Goal: Task Accomplishment & Management: Use online tool/utility

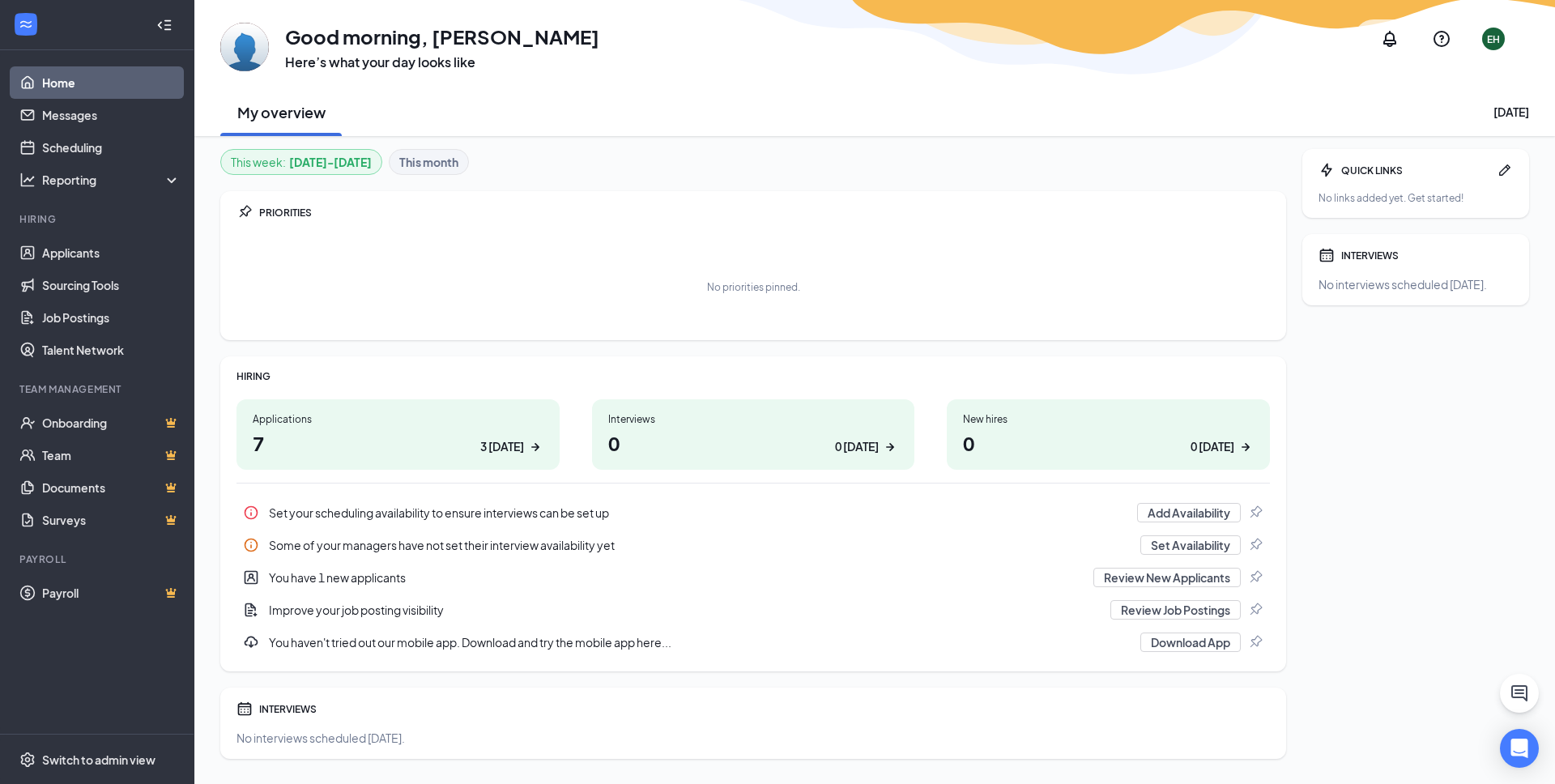
click at [479, 424] on div "Applications" at bounding box center [398, 419] width 291 height 13
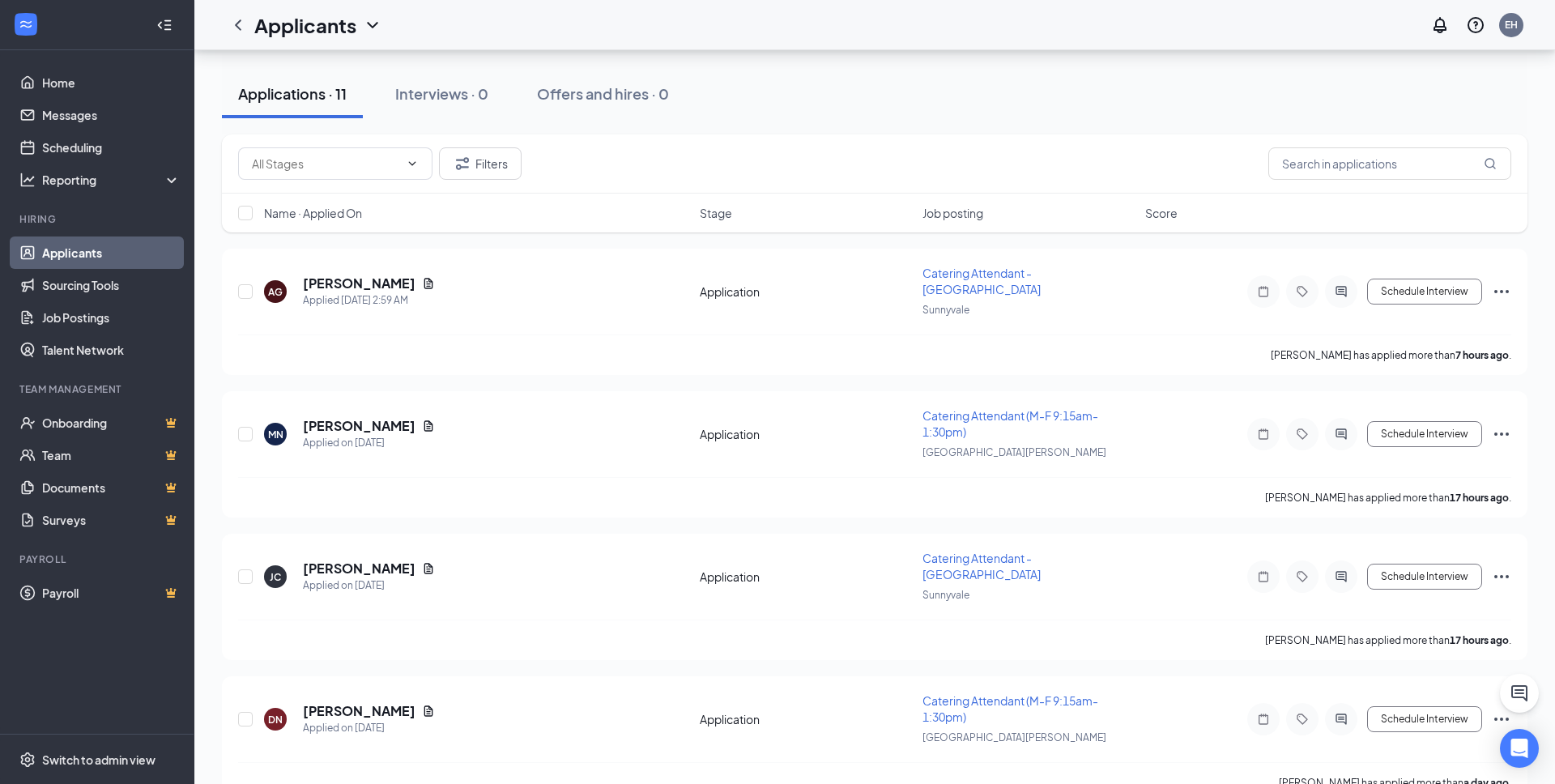
scroll to position [155, 0]
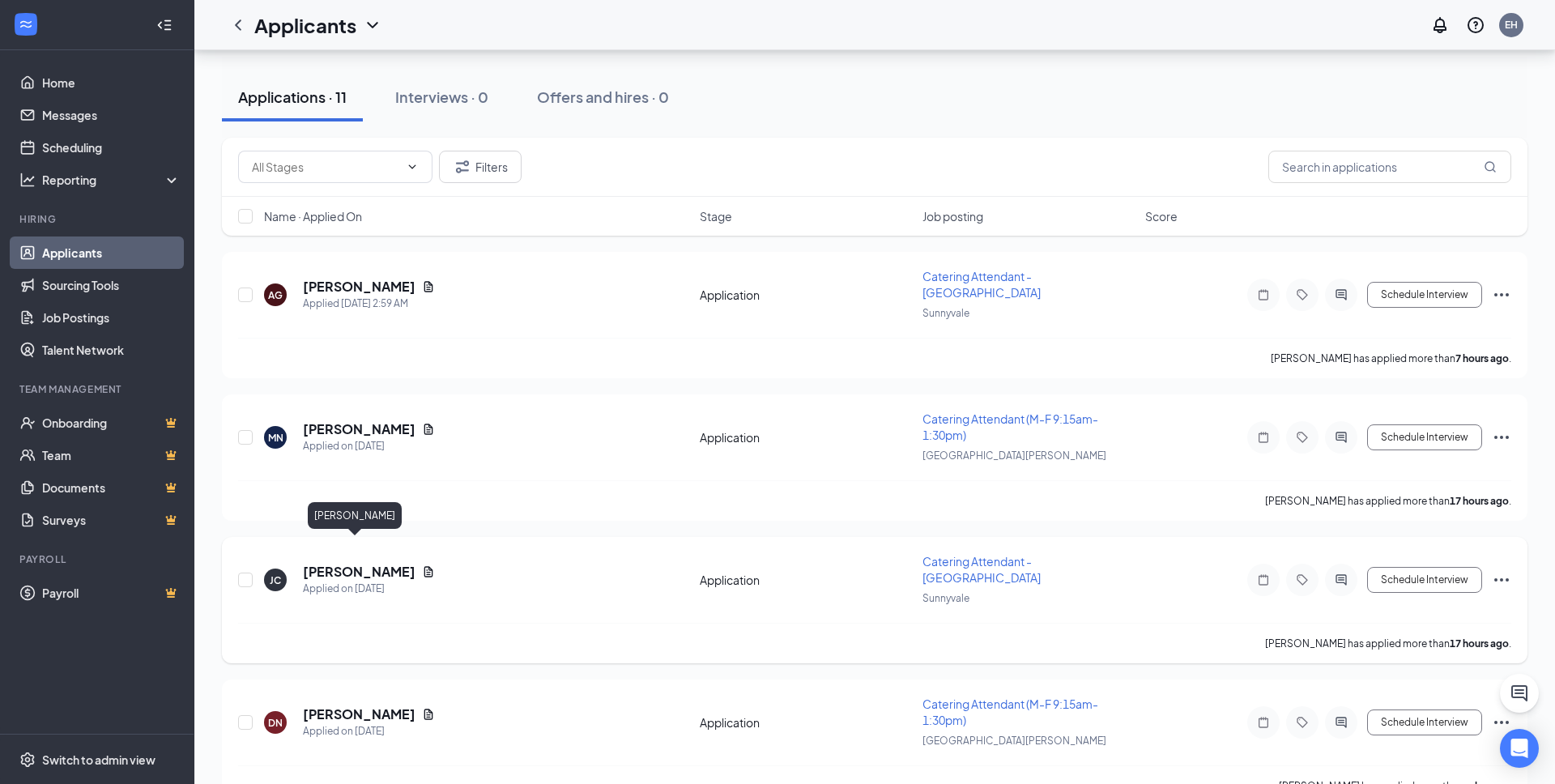
click at [344, 562] on h5 "[PERSON_NAME]" at bounding box center [358, 571] width 113 height 17
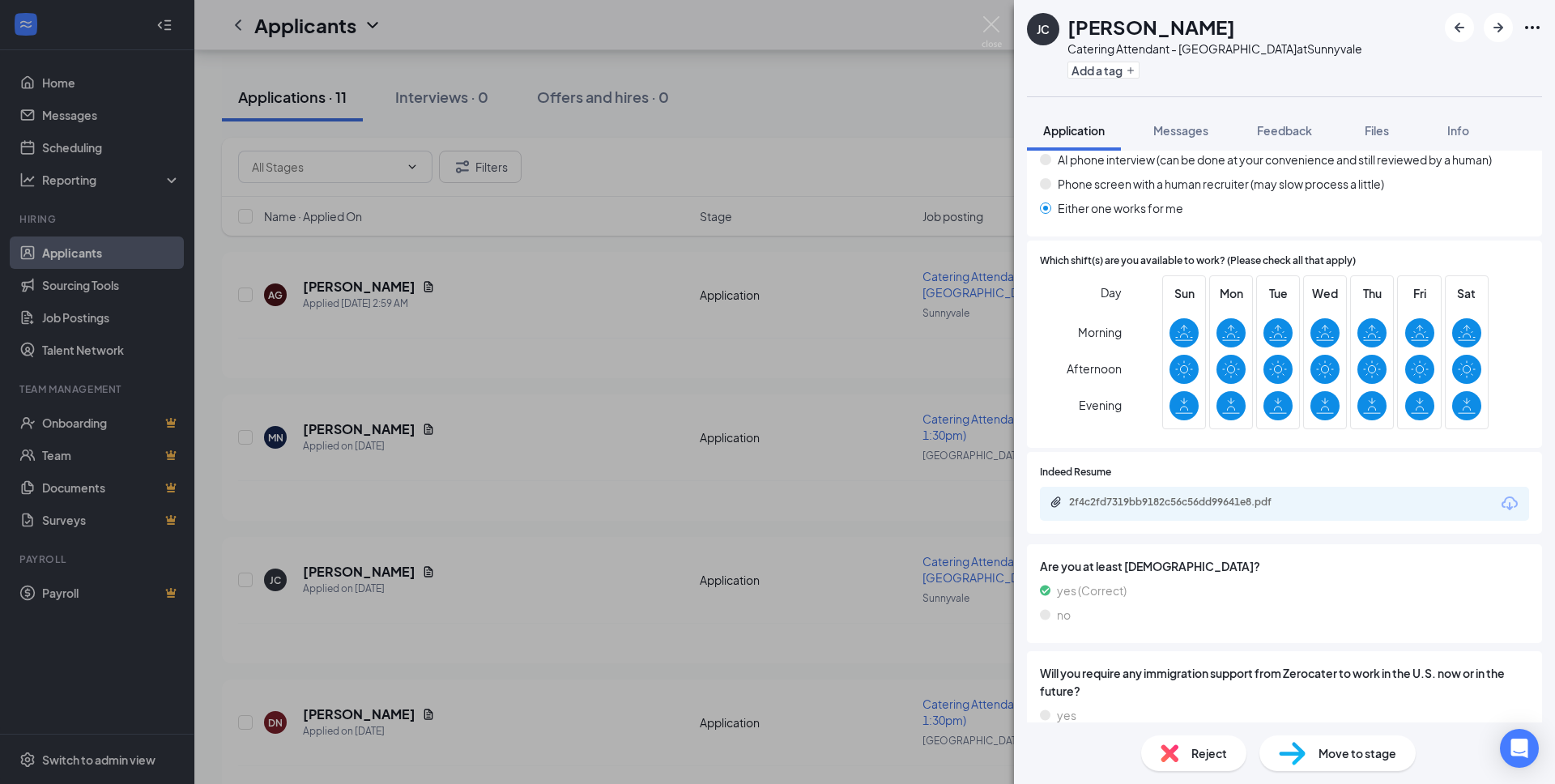
scroll to position [521, 0]
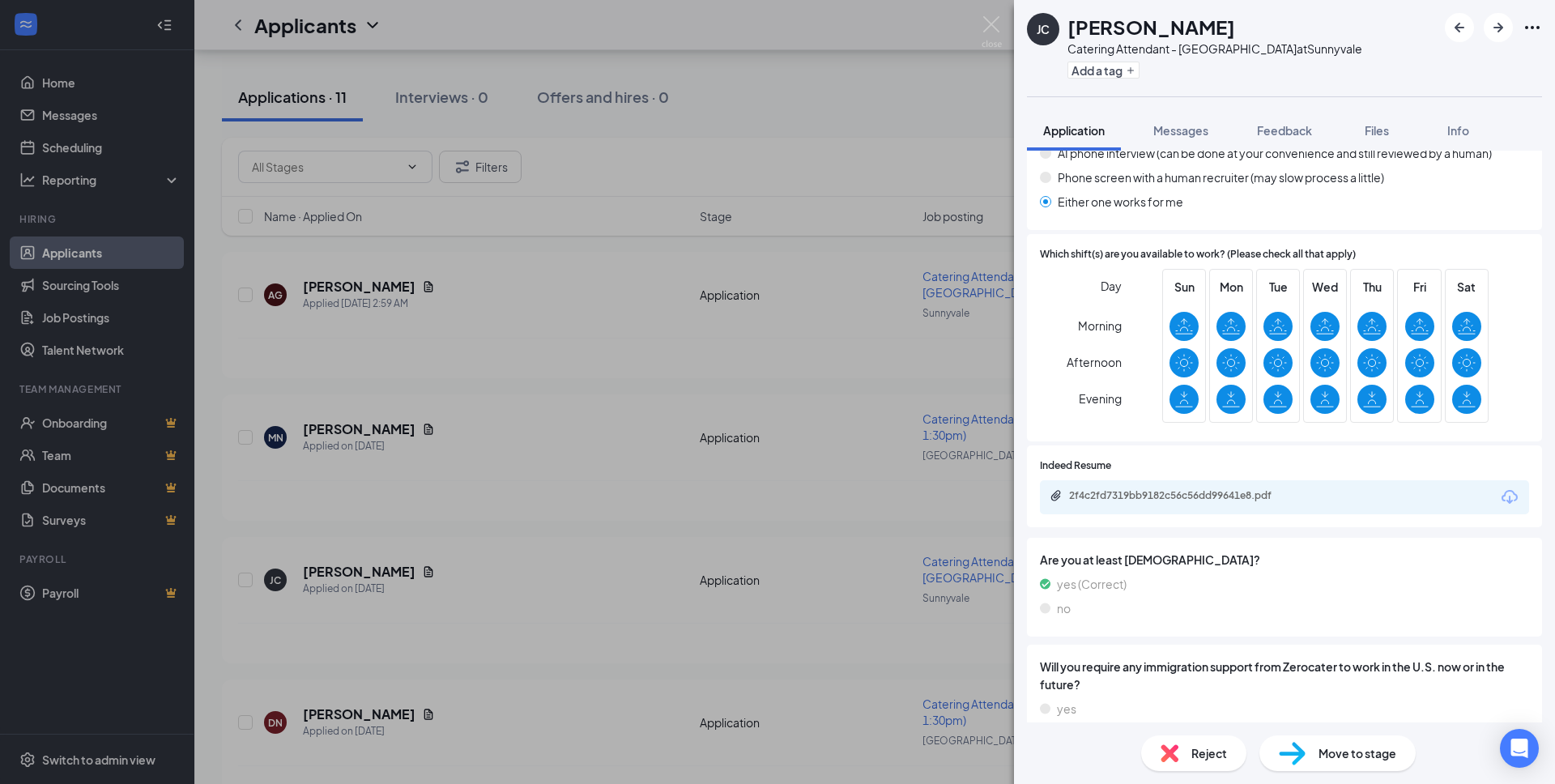
click at [1344, 481] on div "2f4c2fd7319bb9182c56c56dd99641e8.pdf" at bounding box center [1285, 497] width 489 height 34
click at [1306, 489] on div "2f4c2fd7319bb9182c56c56dd99641e8.pdf" at bounding box center [1181, 495] width 262 height 13
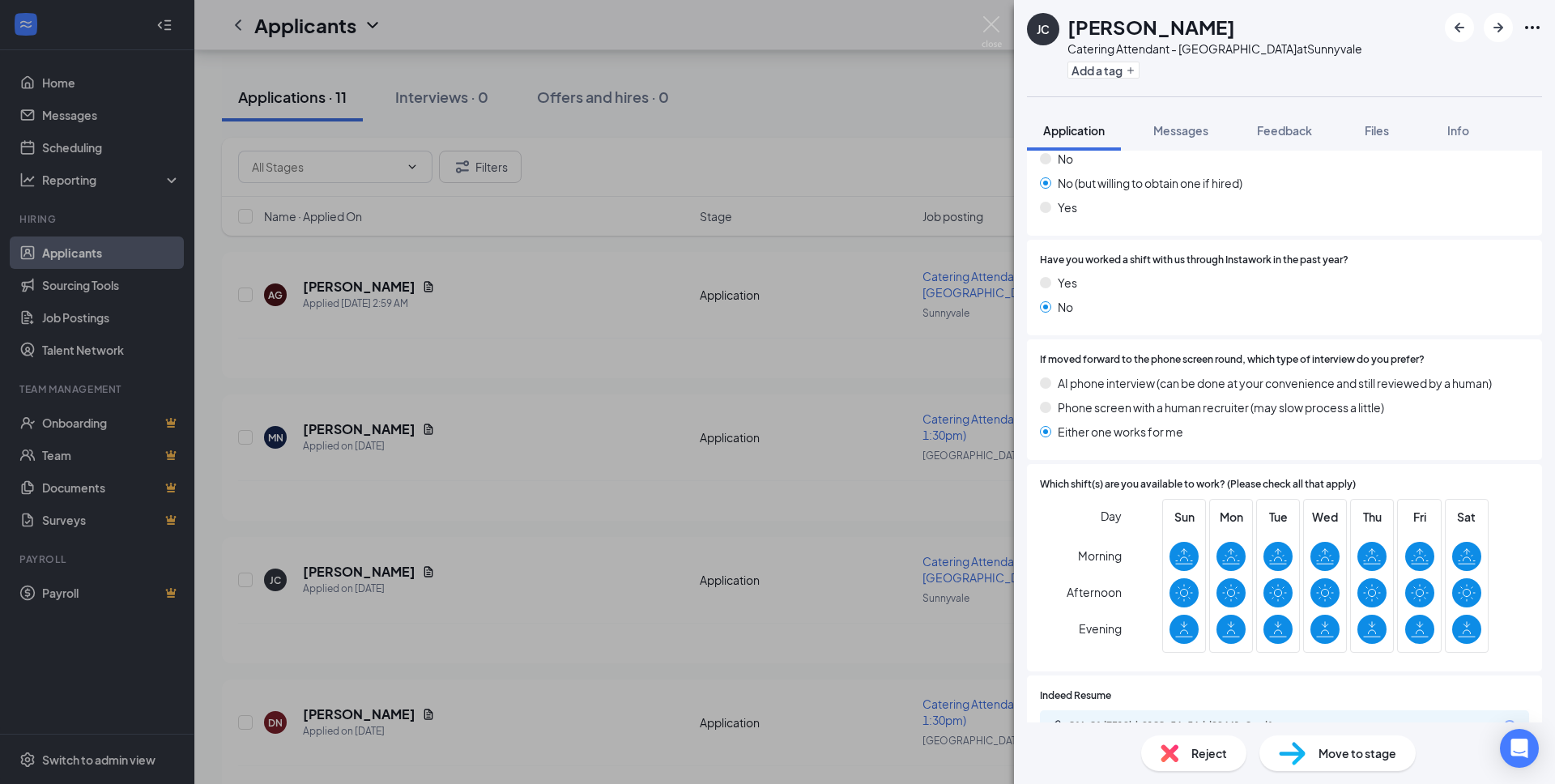
scroll to position [0, 0]
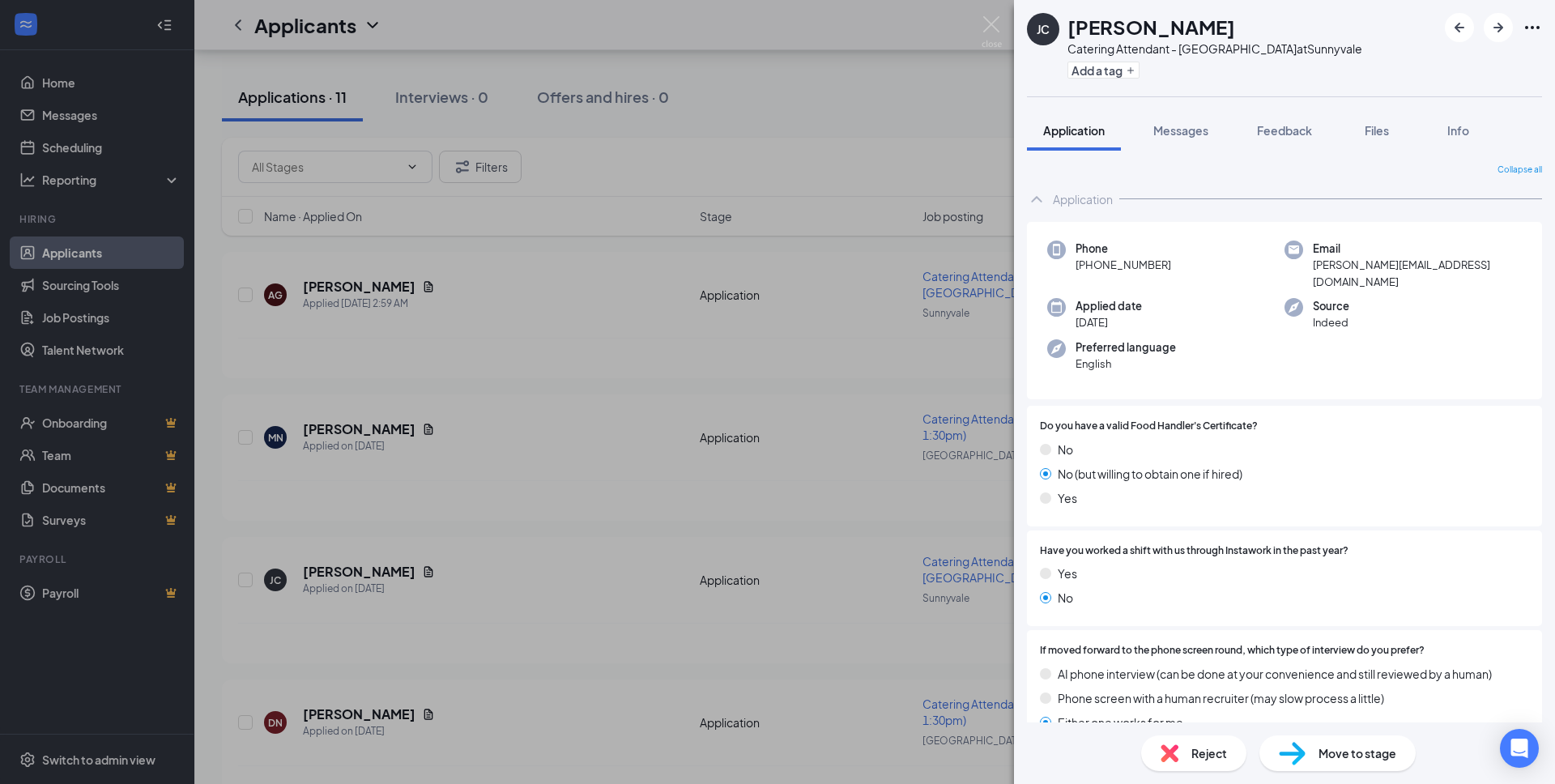
click at [1192, 748] on span "Reject" at bounding box center [1209, 753] width 36 height 17
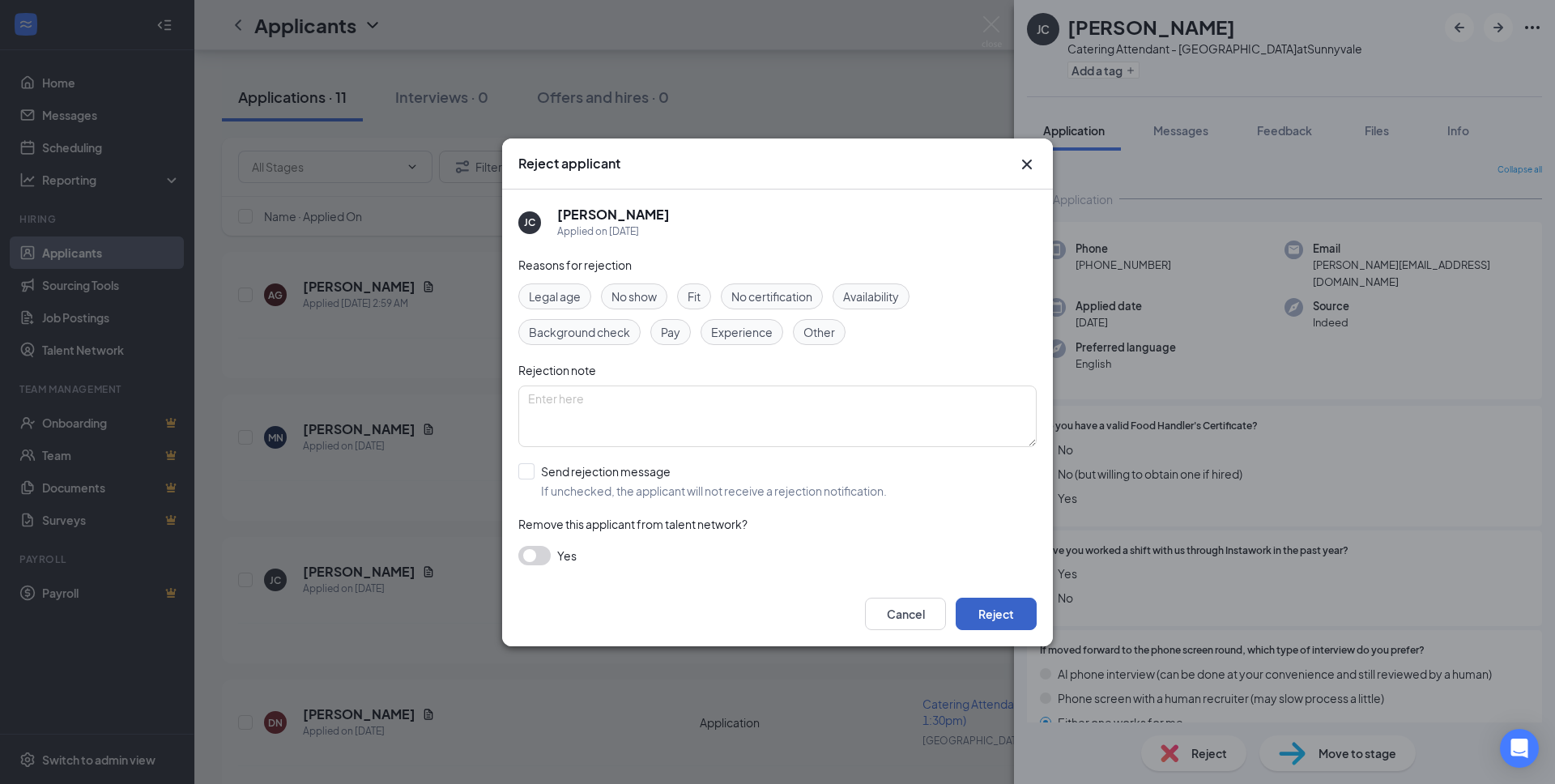
click at [982, 611] on button "Reject" at bounding box center [996, 614] width 81 height 33
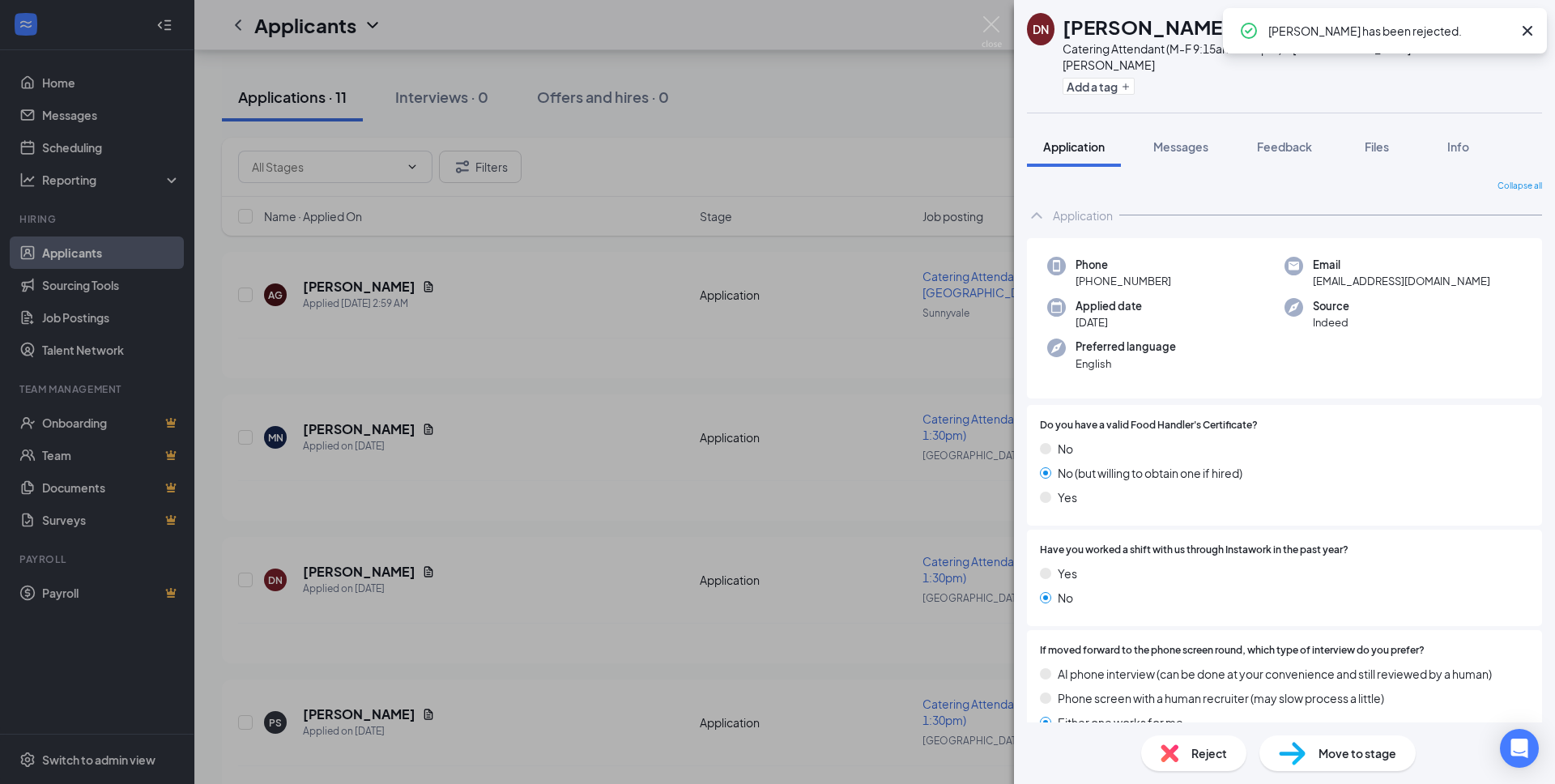
click at [1523, 31] on icon "Cross" at bounding box center [1528, 31] width 19 height 19
click at [996, 26] on img at bounding box center [991, 32] width 20 height 32
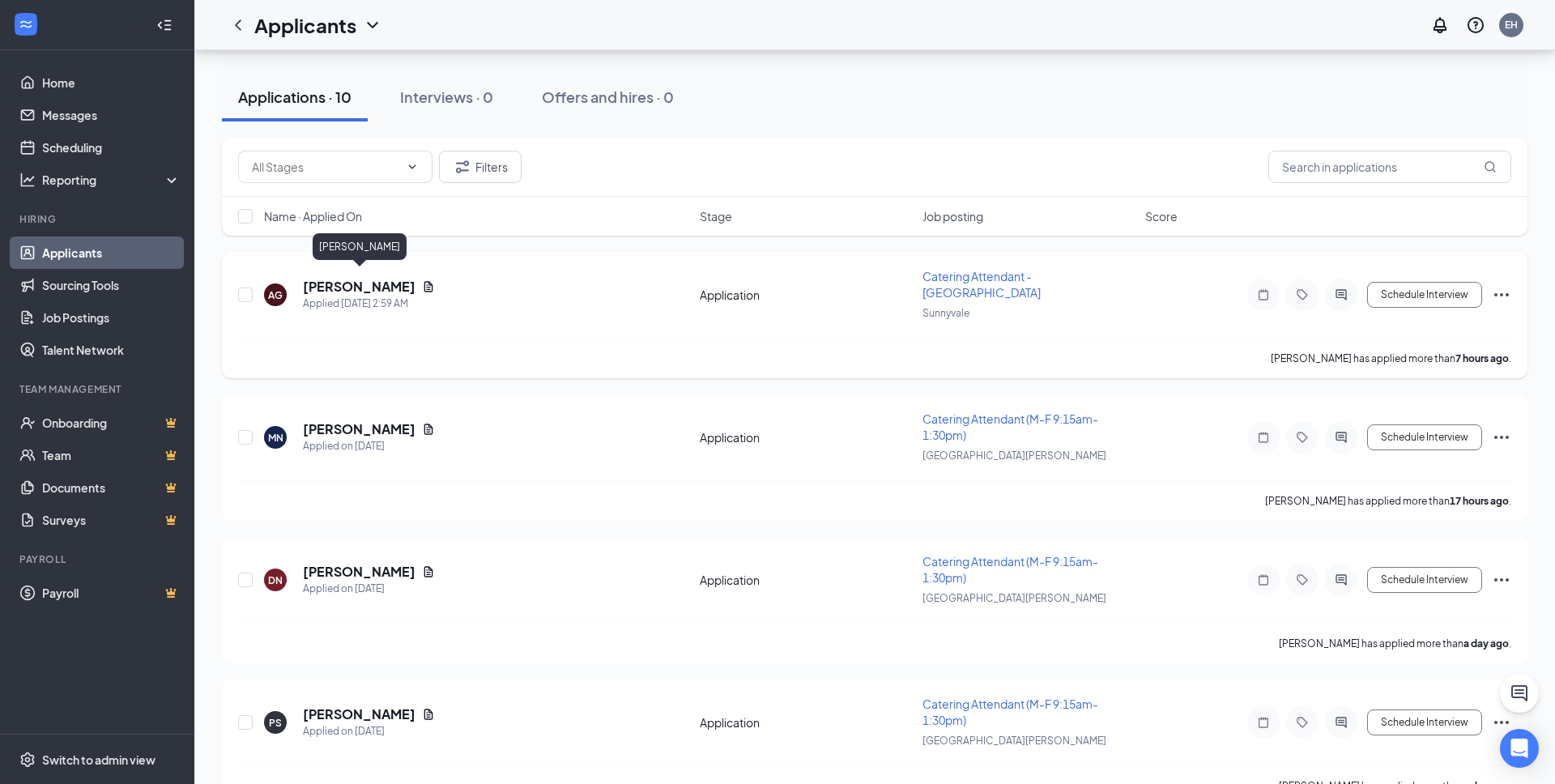
click at [374, 277] on h5 "[PERSON_NAME]" at bounding box center [358, 286] width 113 height 17
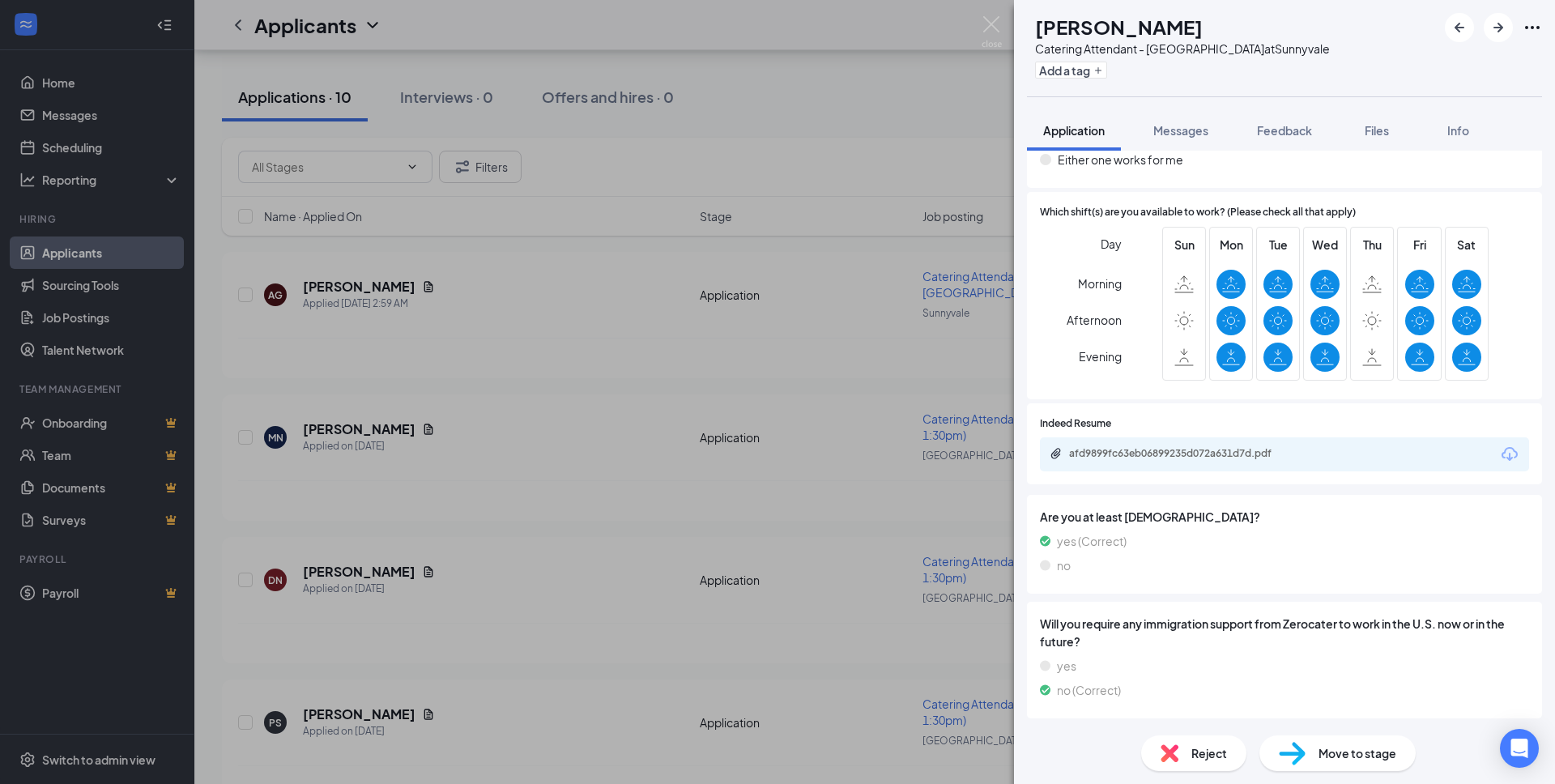
scroll to position [541, 0]
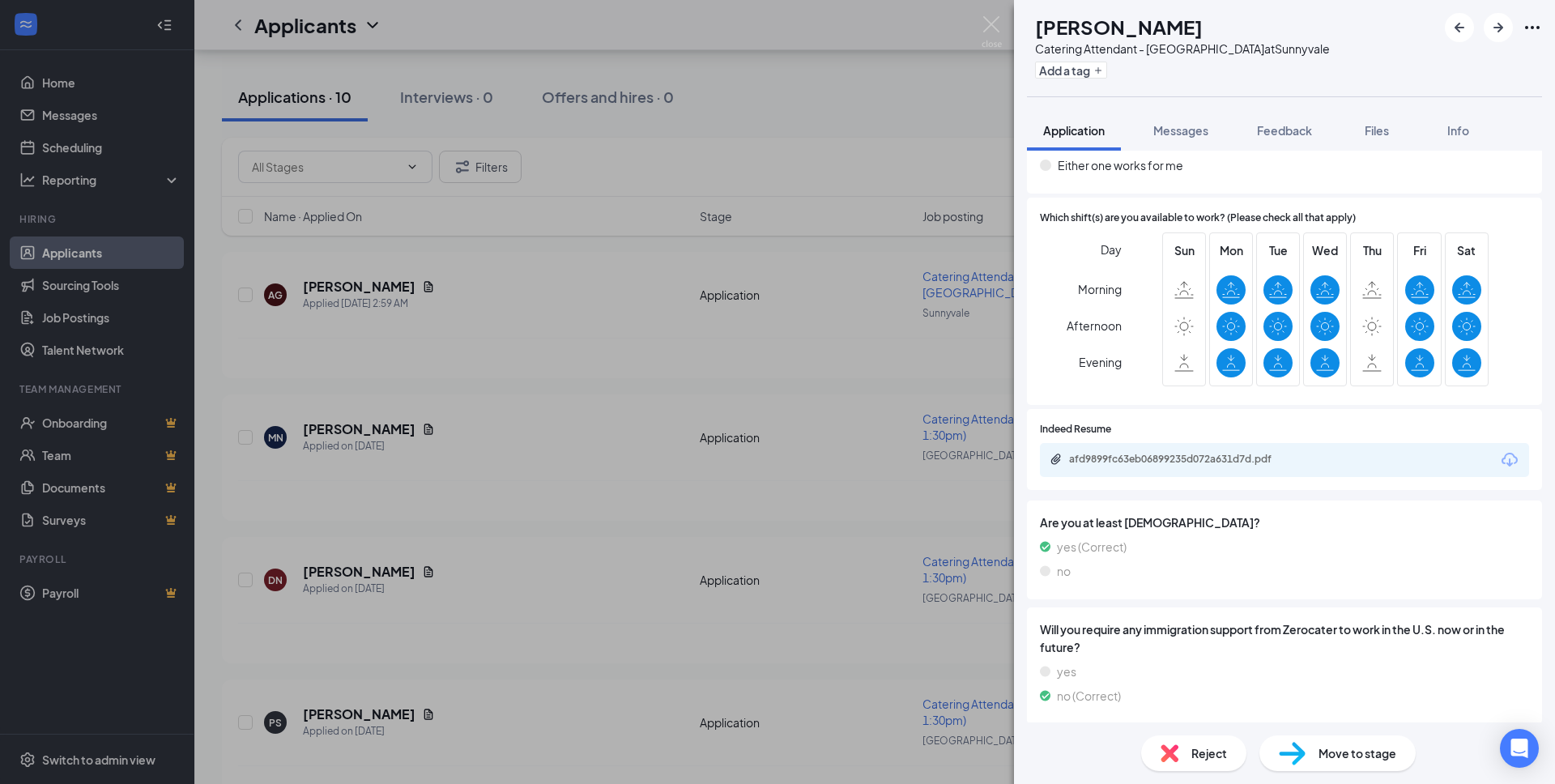
drag, startPoint x: 1204, startPoint y: 729, endPoint x: 1202, endPoint y: 737, distance: 8.2
click at [1203, 729] on div "Reject Move to stage" at bounding box center [1285, 753] width 541 height 62
click at [1201, 740] on div "Reject" at bounding box center [1194, 752] width 105 height 36
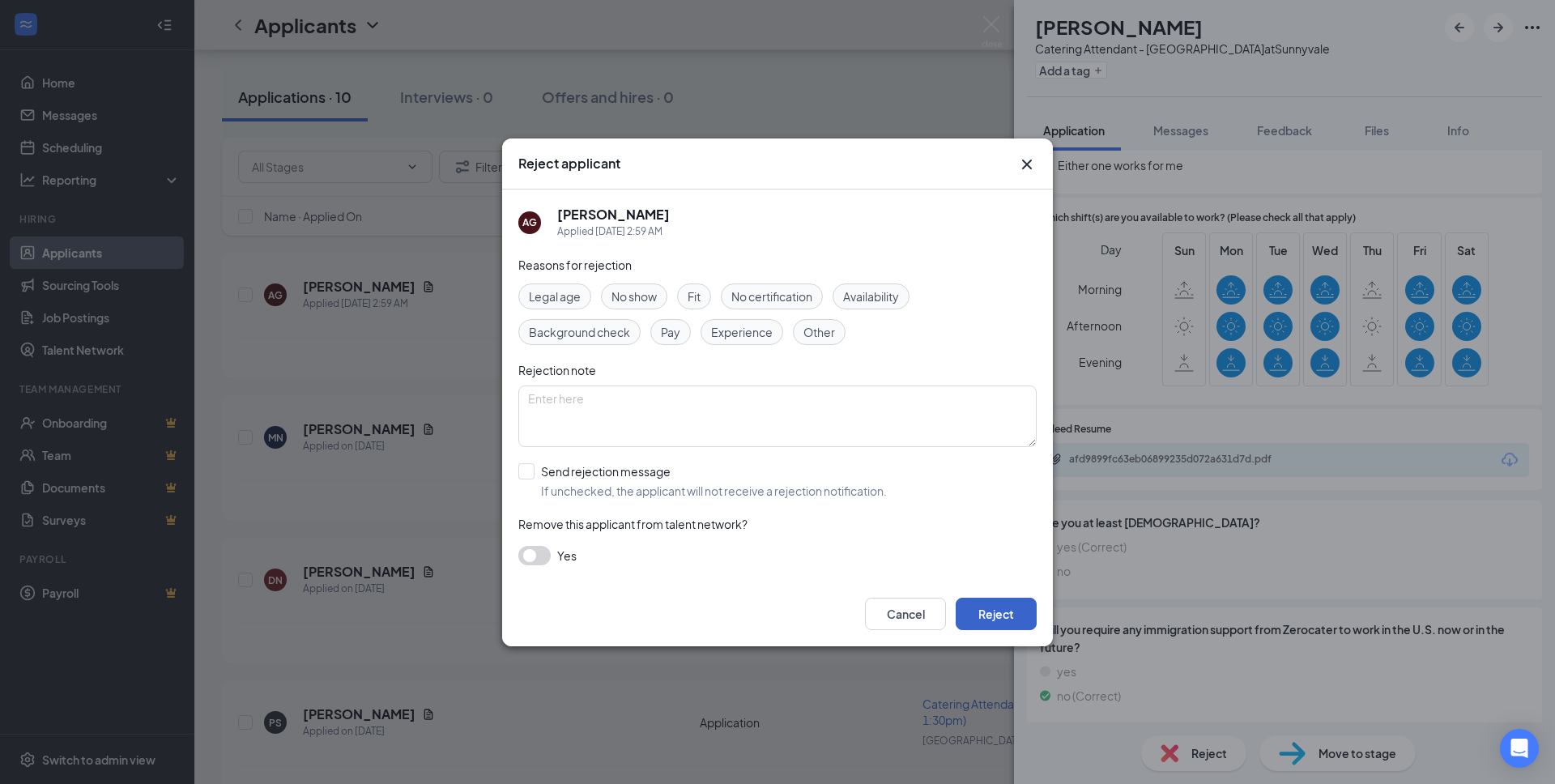
click at [1000, 617] on button "Reject" at bounding box center [996, 614] width 81 height 33
